Goal: Communication & Community: Answer question/provide support

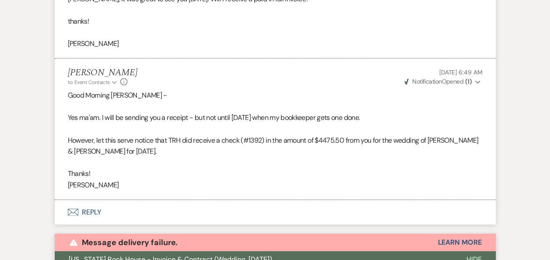
scroll to position [1227, 0]
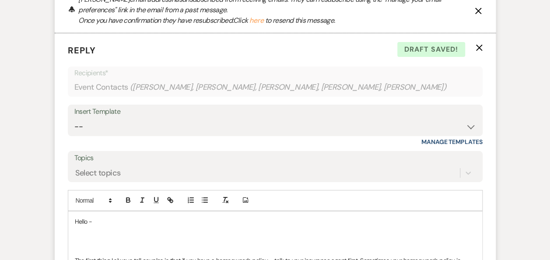
scroll to position [1622, 0]
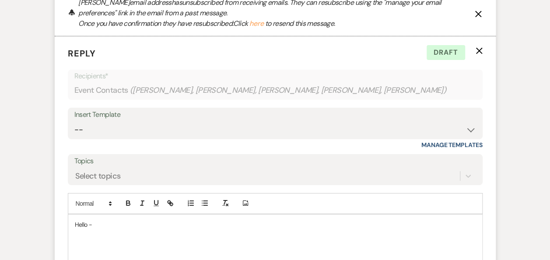
click at [479, 54] on icon "X" at bounding box center [479, 50] width 7 height 7
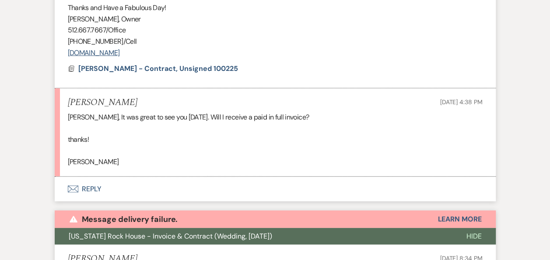
scroll to position [1088, 0]
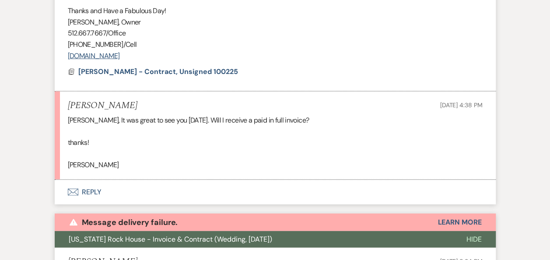
click at [90, 189] on button "Envelope Reply" at bounding box center [275, 192] width 441 height 24
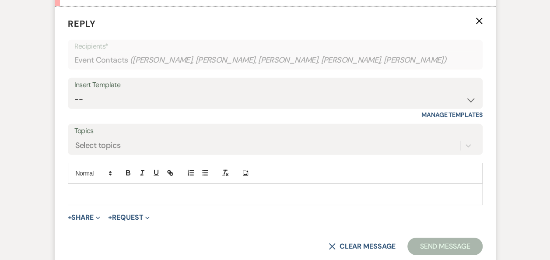
scroll to position [1264, 0]
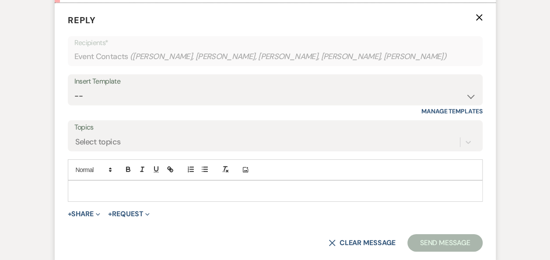
click at [168, 184] on div at bounding box center [275, 191] width 414 height 20
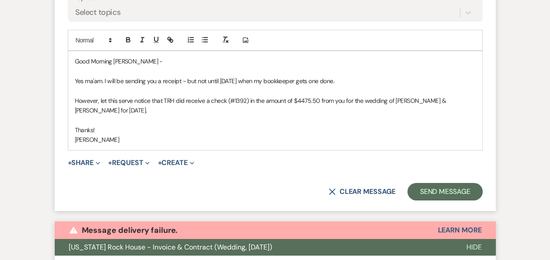
scroll to position [1400, 0]
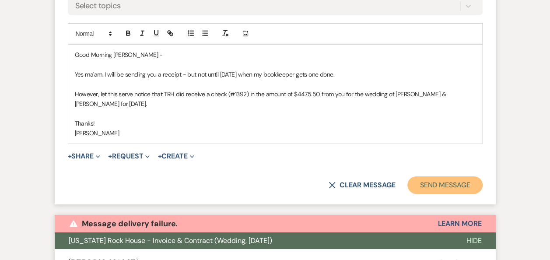
click at [447, 181] on button "Send Message" at bounding box center [444, 184] width 75 height 17
